Goal: Find specific fact: Find specific fact

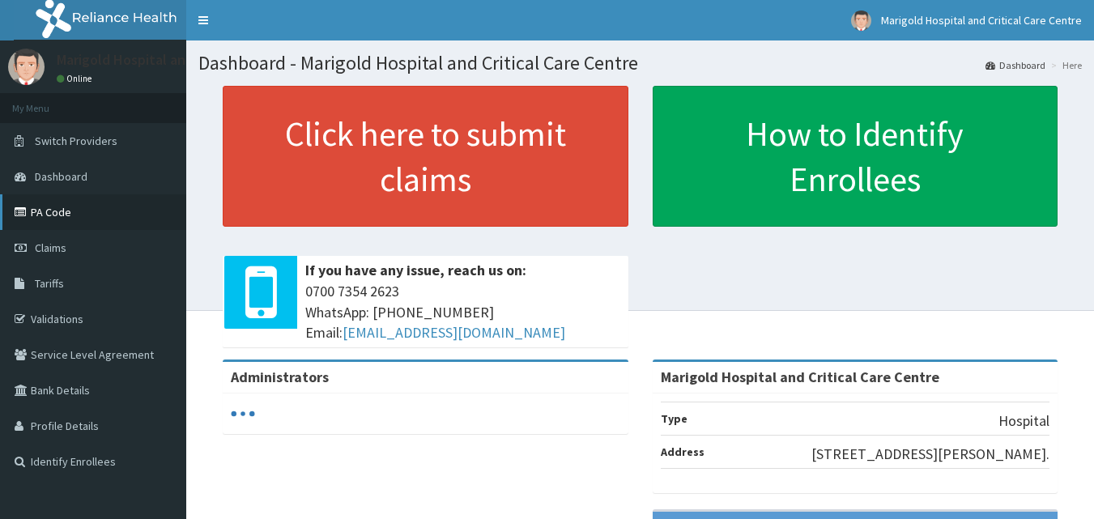
click at [65, 212] on link "PA Code" at bounding box center [93, 212] width 186 height 36
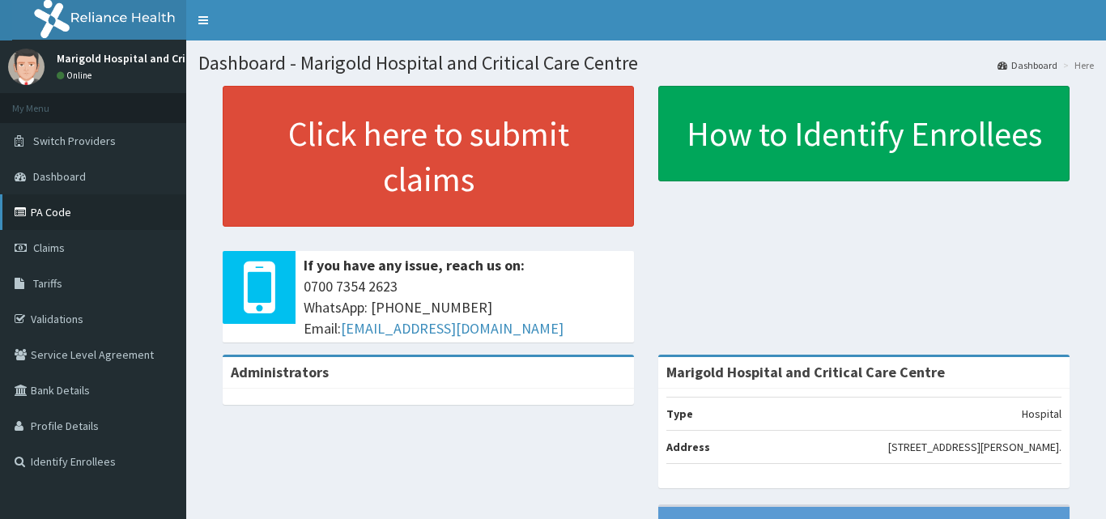
click at [51, 219] on link "PA Code" at bounding box center [93, 212] width 186 height 36
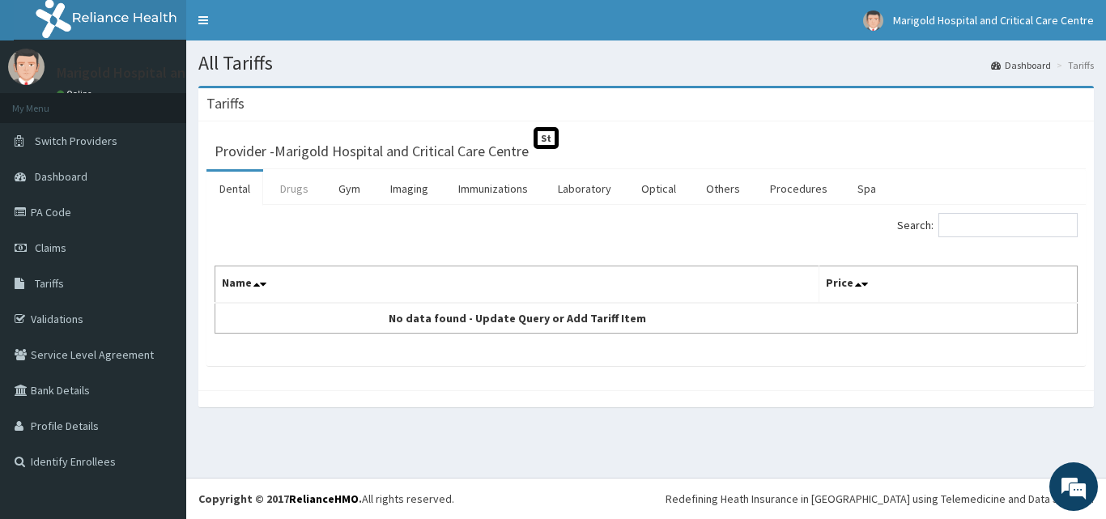
click at [292, 192] on link "Drugs" at bounding box center [294, 189] width 54 height 34
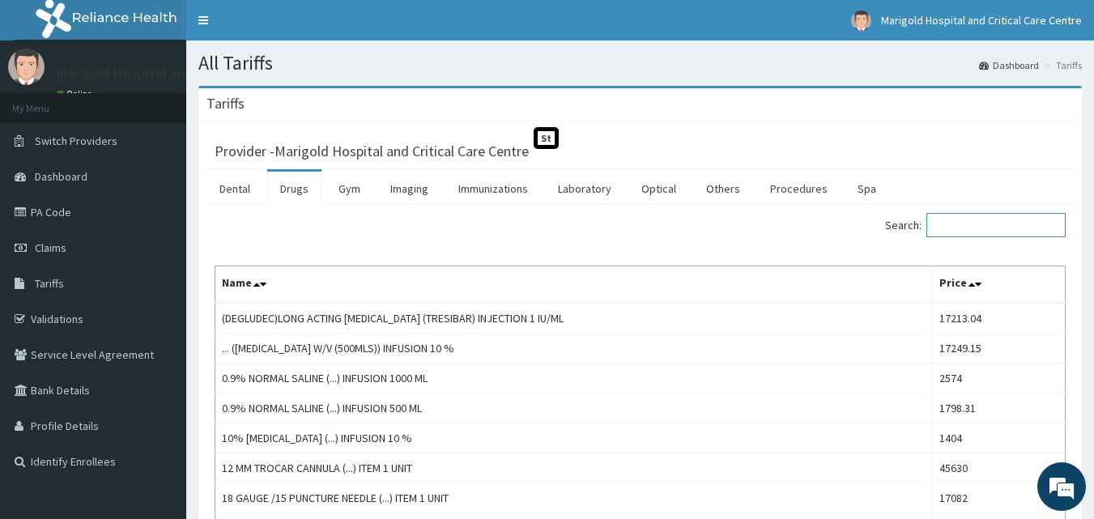
click at [986, 227] on input "Search:" at bounding box center [996, 225] width 139 height 24
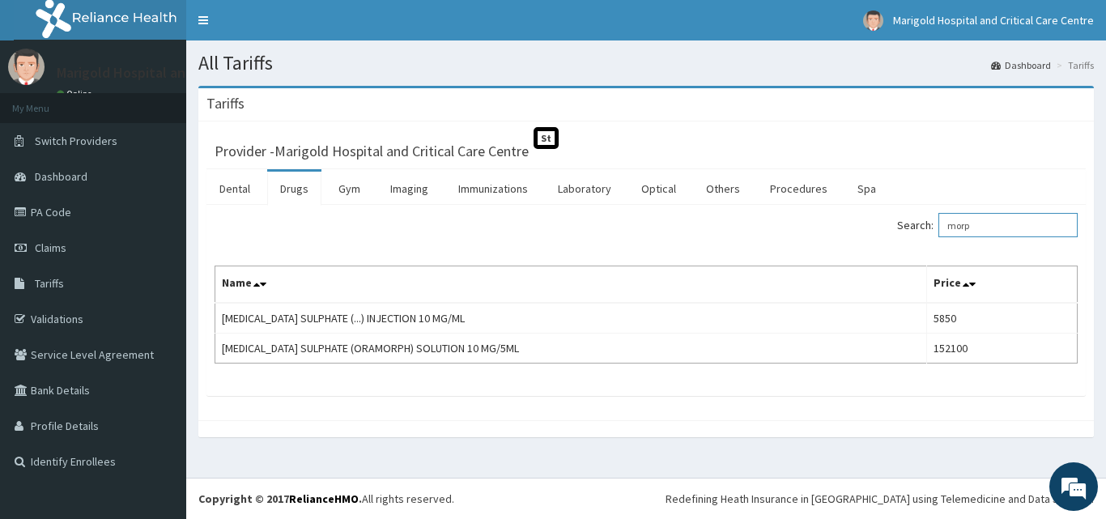
click at [1011, 223] on input "morp" at bounding box center [1008, 225] width 139 height 24
type input "m"
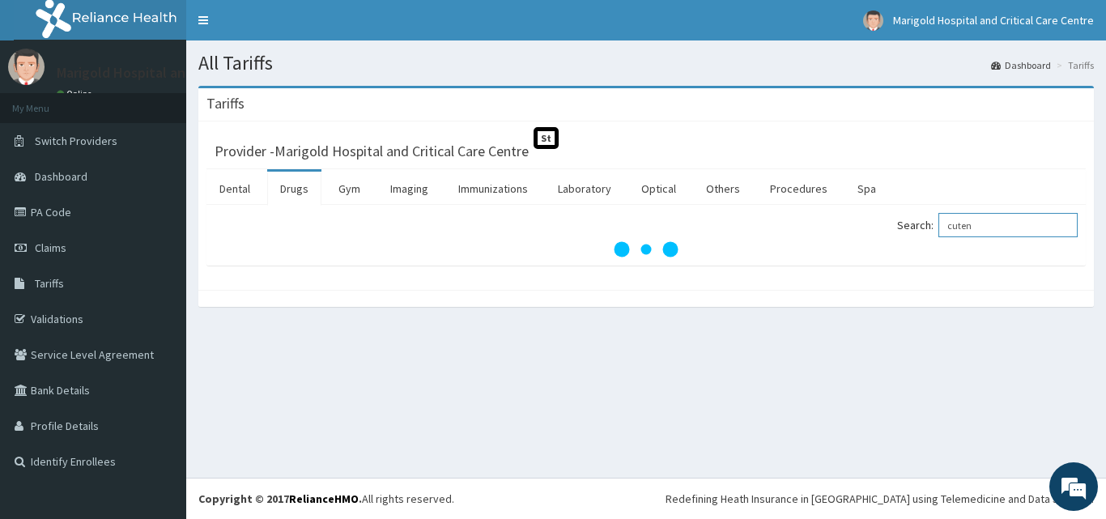
type input "cuten"
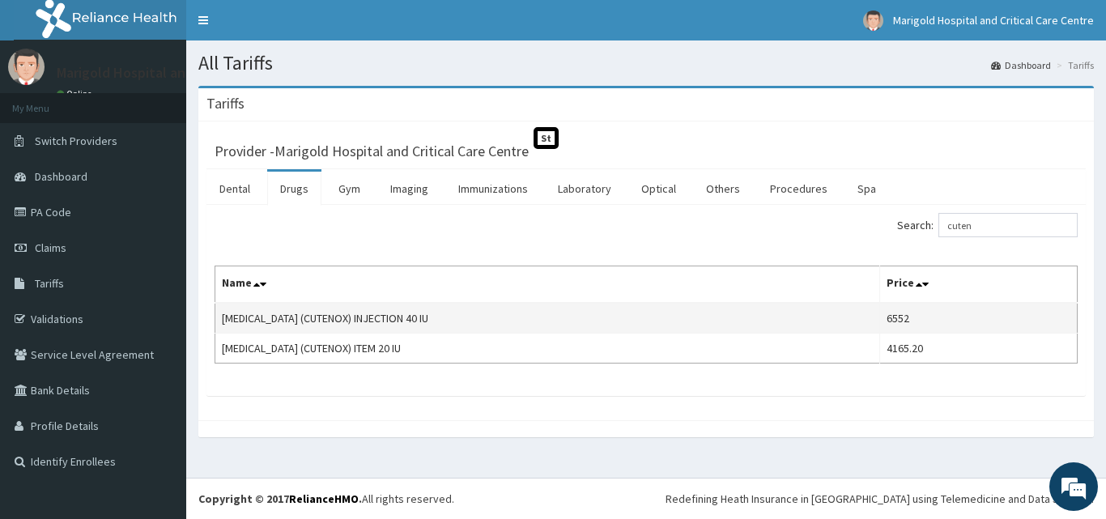
drag, startPoint x: 223, startPoint y: 317, endPoint x: 474, endPoint y: 320, distance: 251.1
click at [474, 320] on td "[MEDICAL_DATA] (CUTENOX) INJECTION 40 IU" at bounding box center [547, 318] width 665 height 31
copy td "[MEDICAL_DATA] (CUTENOX) INJECTION 40 IU"
